Goal: Transaction & Acquisition: Purchase product/service

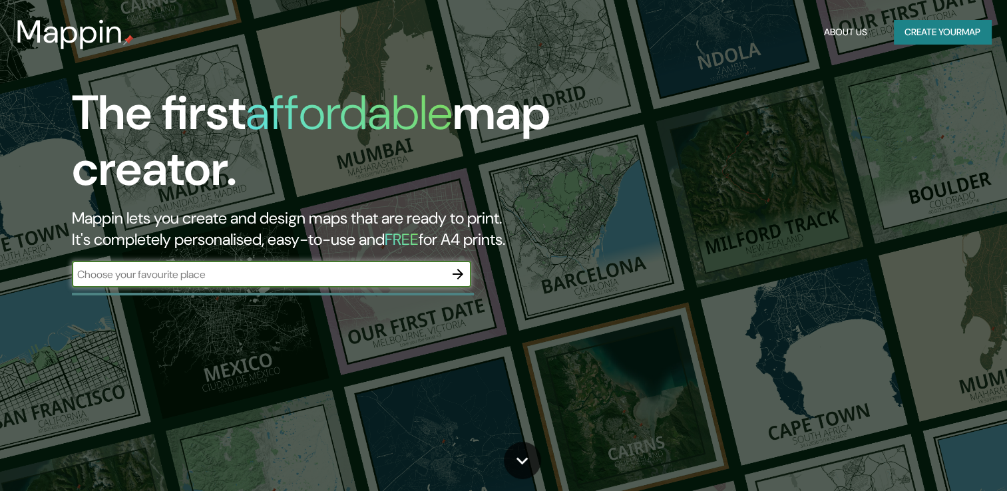
click at [325, 275] on input "text" at bounding box center [258, 274] width 373 height 15
type input "[GEOGRAPHIC_DATA]"
click at [454, 278] on icon "button" at bounding box center [458, 274] width 16 height 16
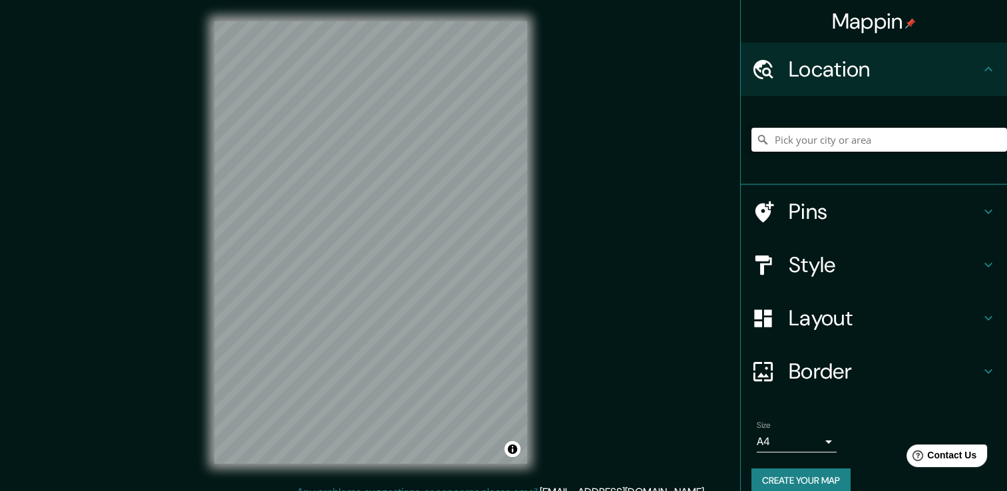
click at [900, 135] on input "Pick your city or area" at bounding box center [879, 140] width 256 height 24
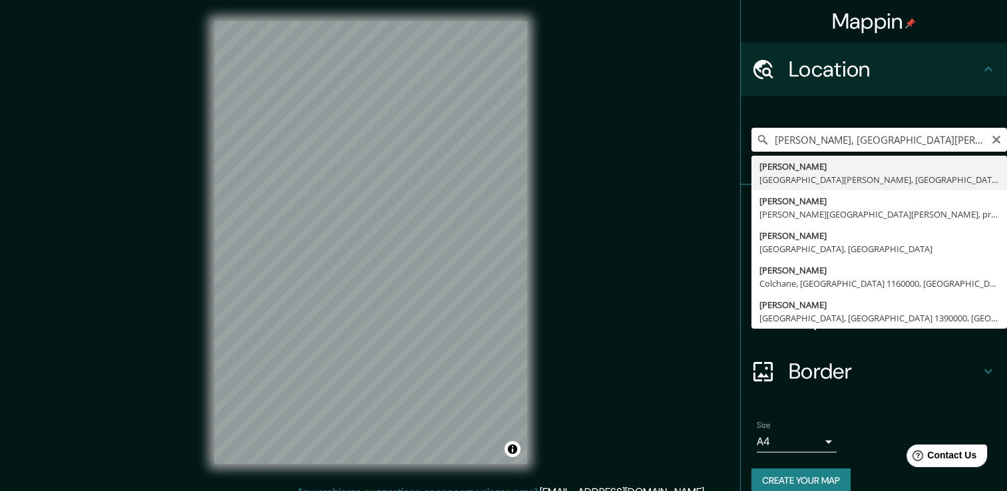
type input "[PERSON_NAME], [GEOGRAPHIC_DATA][PERSON_NAME], [GEOGRAPHIC_DATA]"
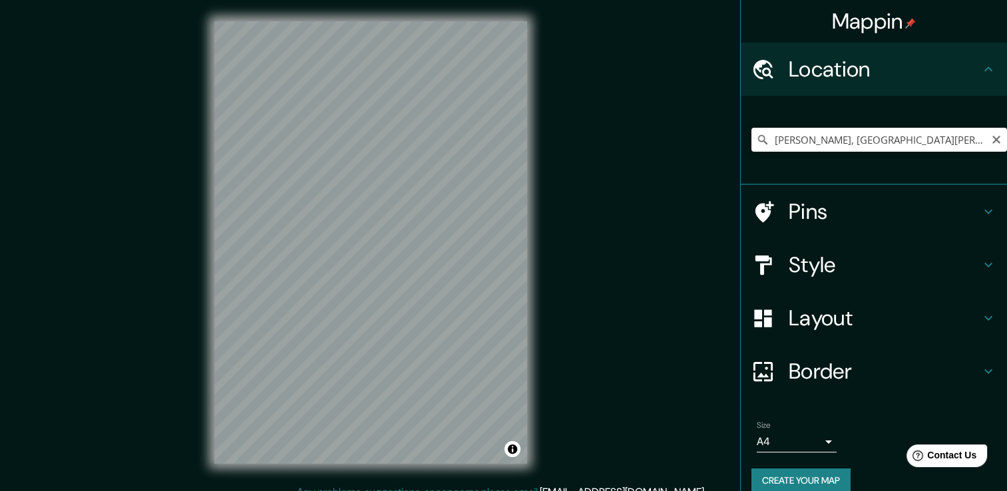
click at [853, 273] on h4 "Style" at bounding box center [885, 265] width 192 height 27
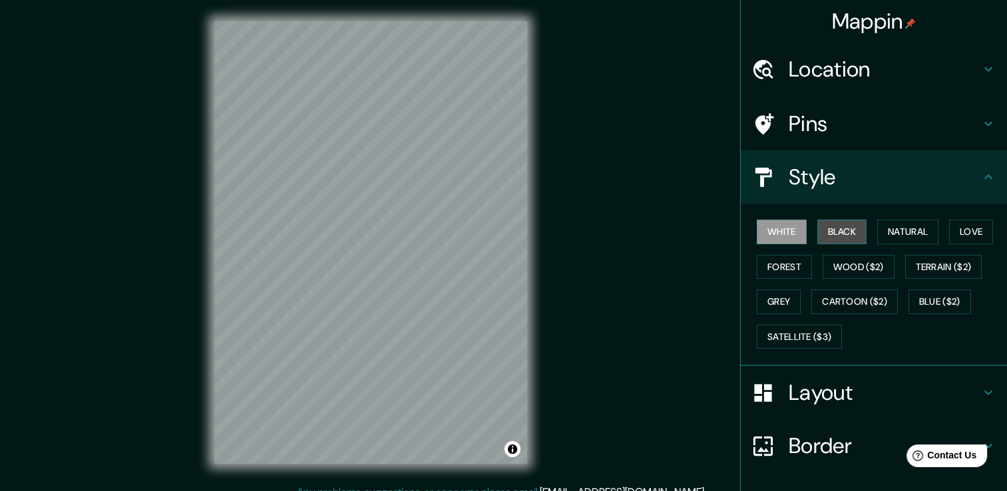
click at [836, 231] on button "Black" at bounding box center [842, 232] width 50 height 25
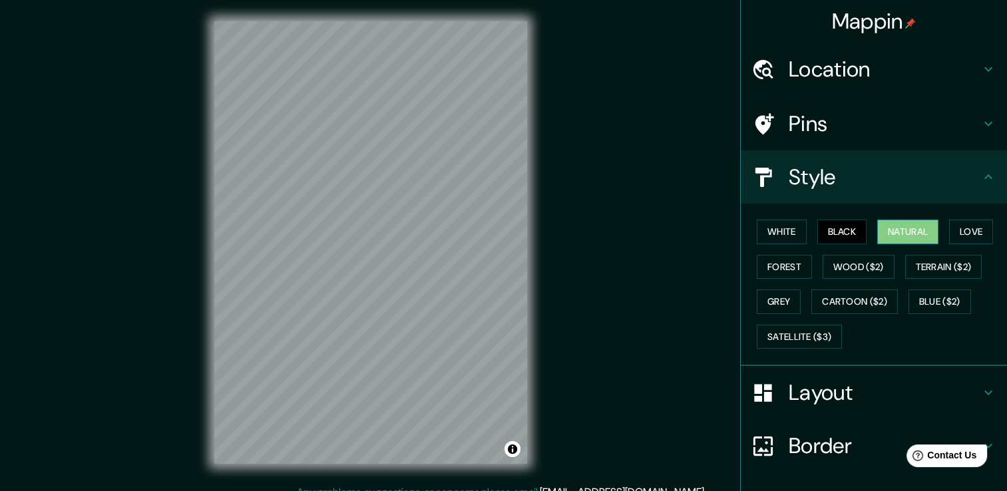
click at [915, 237] on button "Natural" at bounding box center [907, 232] width 61 height 25
click at [952, 230] on button "Love" at bounding box center [971, 232] width 44 height 25
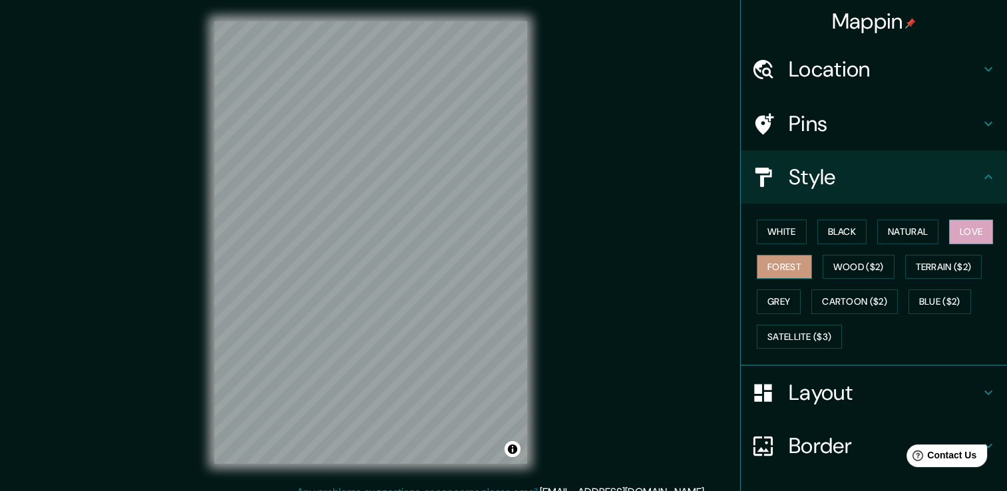
click at [785, 269] on button "Forest" at bounding box center [784, 267] width 55 height 25
click at [858, 263] on button "Wood ($2)" at bounding box center [858, 267] width 72 height 25
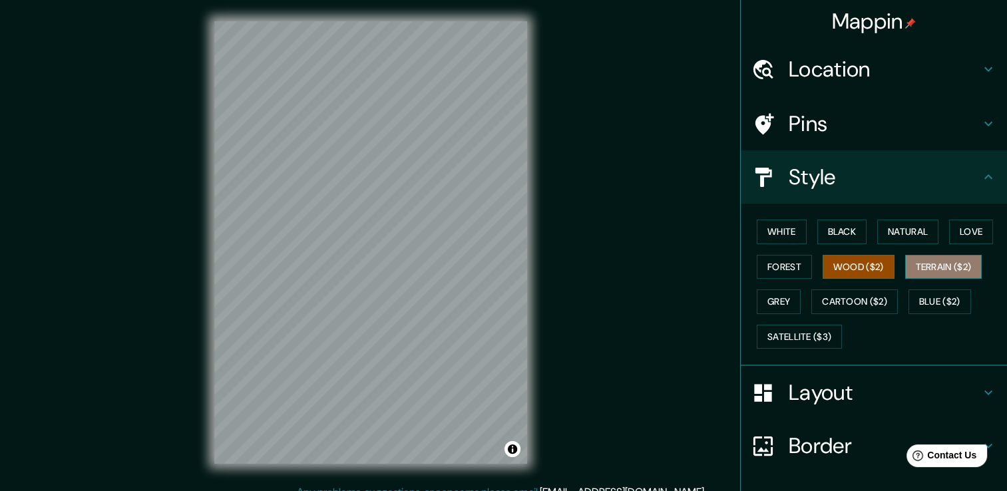
click at [920, 270] on button "Terrain ($2)" at bounding box center [943, 267] width 77 height 25
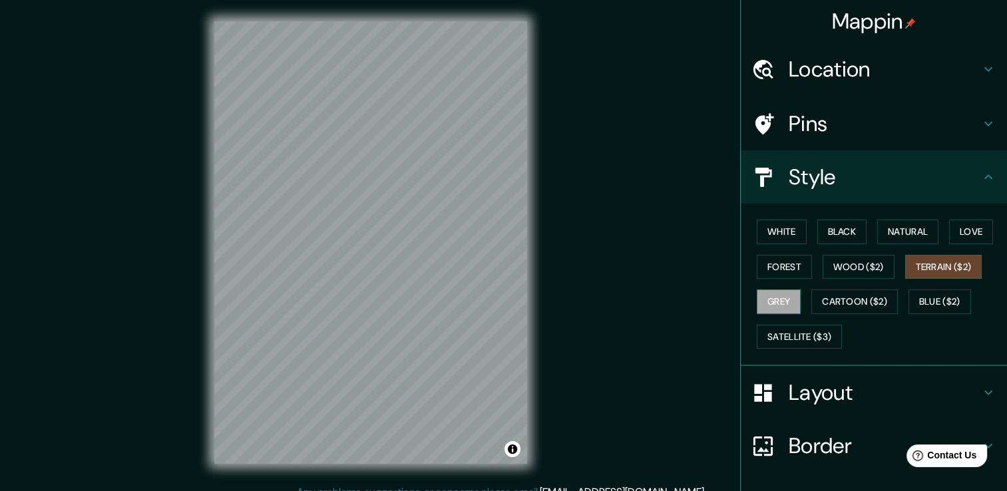
click at [775, 310] on button "Grey" at bounding box center [779, 301] width 44 height 25
click at [854, 305] on button "Cartoon ($2)" at bounding box center [854, 301] width 87 height 25
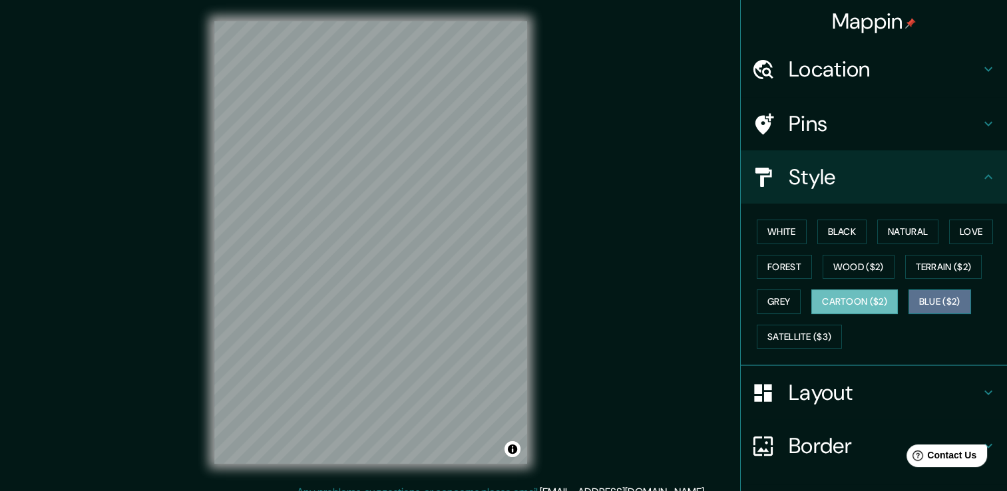
click at [926, 294] on button "Blue ($2)" at bounding box center [939, 301] width 63 height 25
click at [842, 305] on button "Cartoon ($2)" at bounding box center [854, 301] width 87 height 25
click at [936, 305] on button "Blue ($2)" at bounding box center [939, 301] width 63 height 25
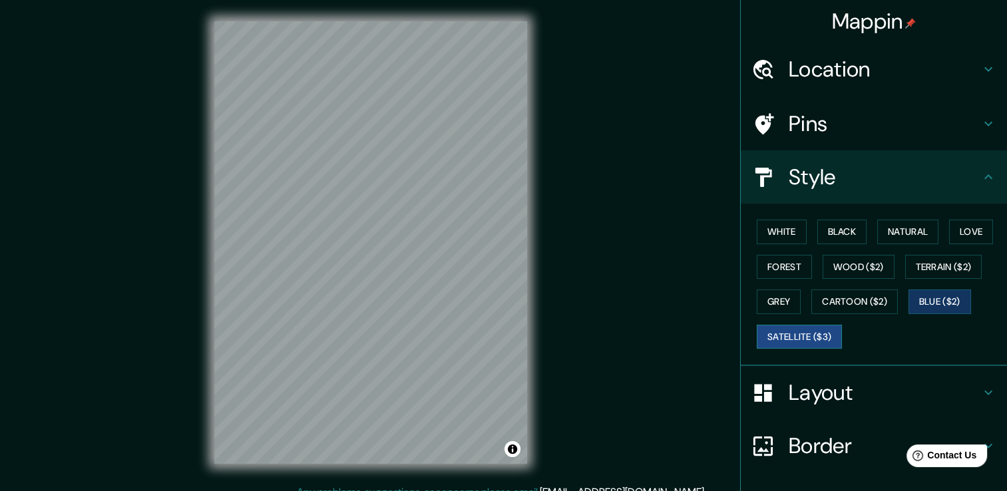
click at [794, 343] on button "Satellite ($3)" at bounding box center [799, 337] width 85 height 25
click at [820, 124] on h4 "Pins" at bounding box center [885, 123] width 192 height 27
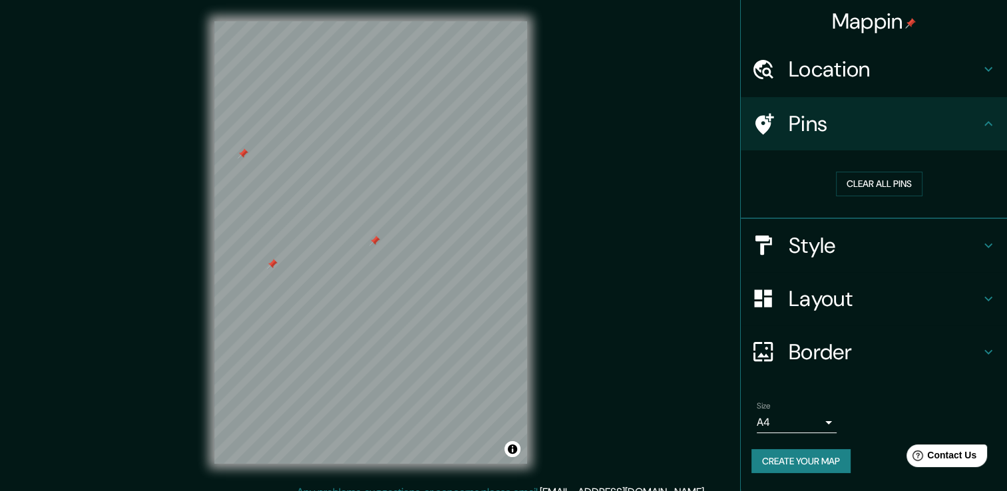
click at [858, 168] on div "Clear all pins" at bounding box center [879, 184] width 256 height 46
drag, startPoint x: 858, startPoint y: 172, endPoint x: 699, endPoint y: 177, distance: 159.1
click at [857, 172] on button "Clear all pins" at bounding box center [879, 184] width 87 height 25
